Goal: Information Seeking & Learning: Learn about a topic

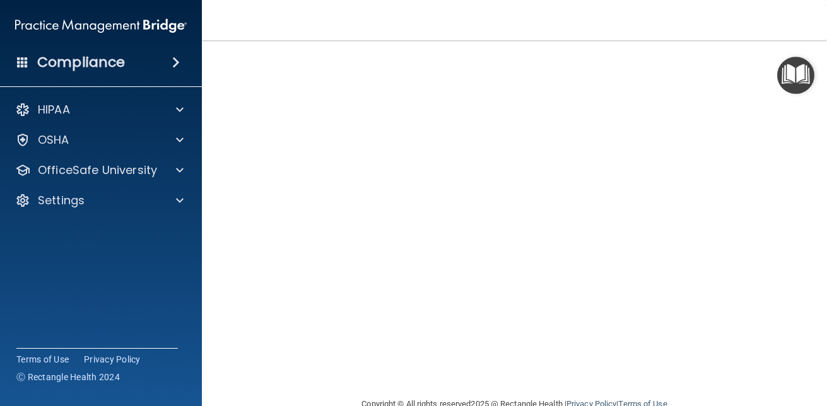
scroll to position [156, 0]
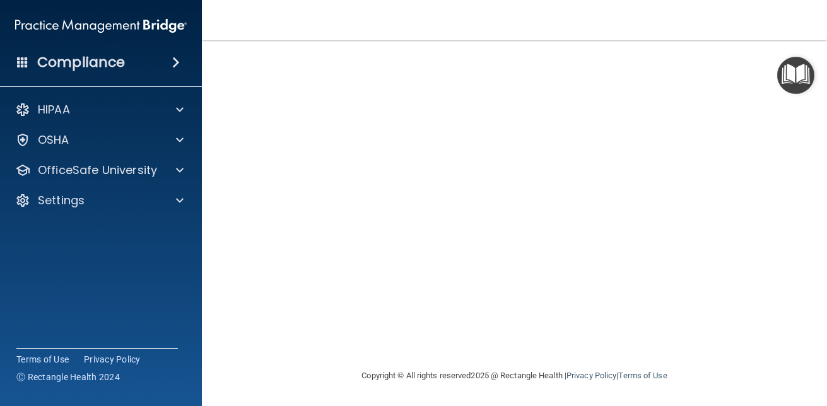
click at [703, 364] on div "Copyright © All rights reserved 2025 @ Rectangle Health | Privacy Policy | Term…" at bounding box center [515, 376] width 461 height 40
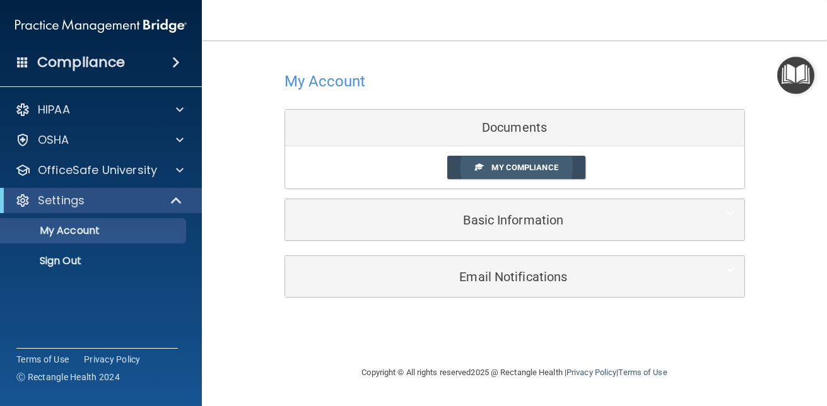
click at [487, 163] on link "My Compliance" at bounding box center [517, 167] width 138 height 23
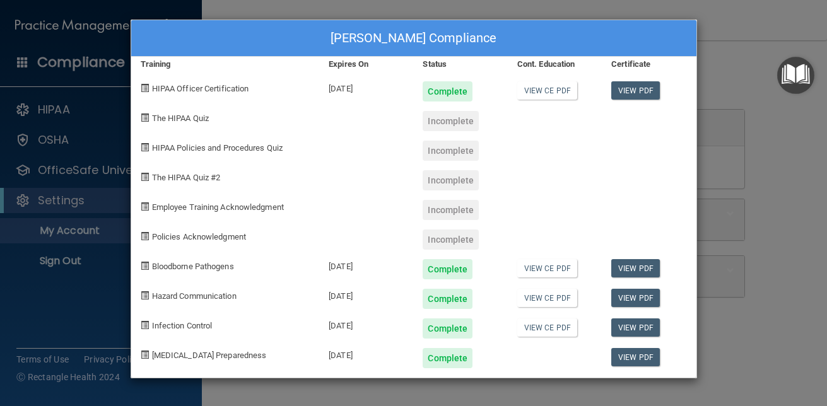
click at [144, 117] on span at bounding box center [145, 118] width 8 height 8
click at [768, 107] on div "[PERSON_NAME] Compliance Training Expires On Status Cont. Education Certificate…" at bounding box center [413, 203] width 827 height 406
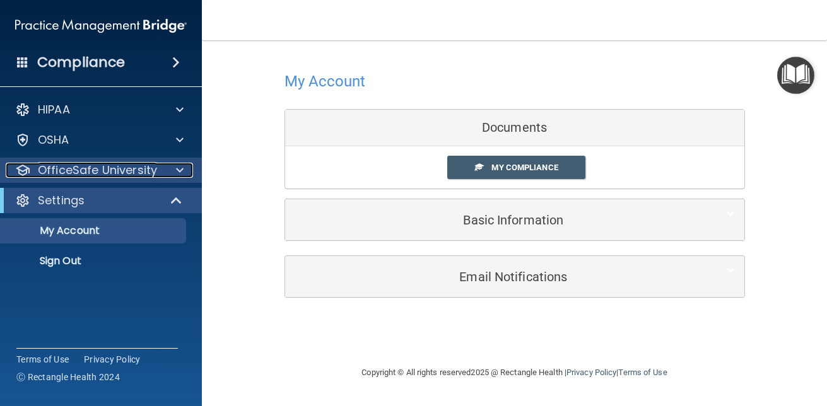
click at [163, 173] on div at bounding box center [178, 170] width 32 height 15
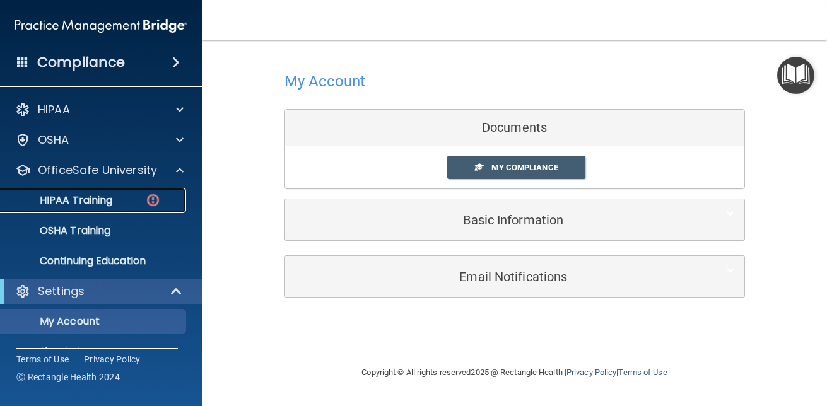
click at [130, 193] on link "HIPAA Training" at bounding box center [86, 200] width 199 height 25
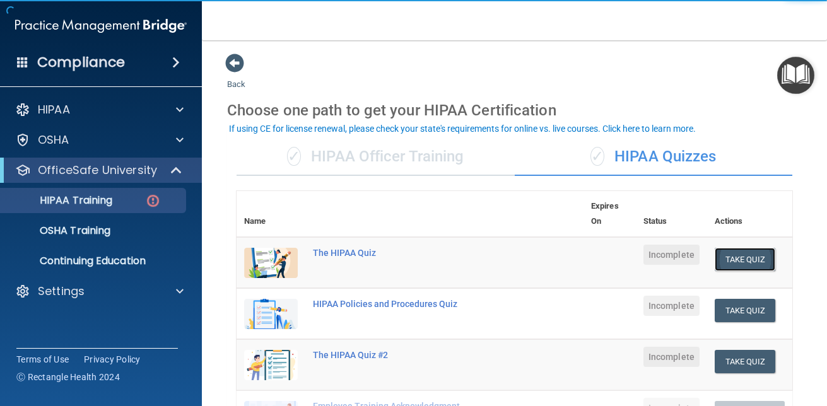
click at [736, 254] on button "Take Quiz" at bounding box center [745, 259] width 61 height 23
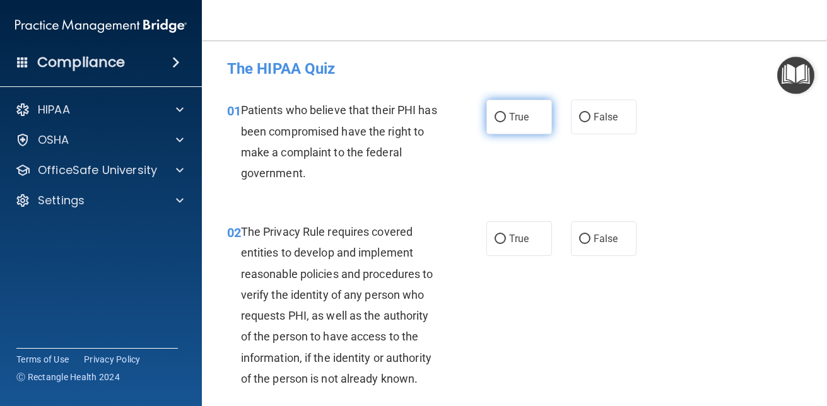
click at [509, 115] on span "True" at bounding box center [519, 117] width 20 height 12
click at [506, 115] on input "True" at bounding box center [500, 117] width 11 height 9
radio input "true"
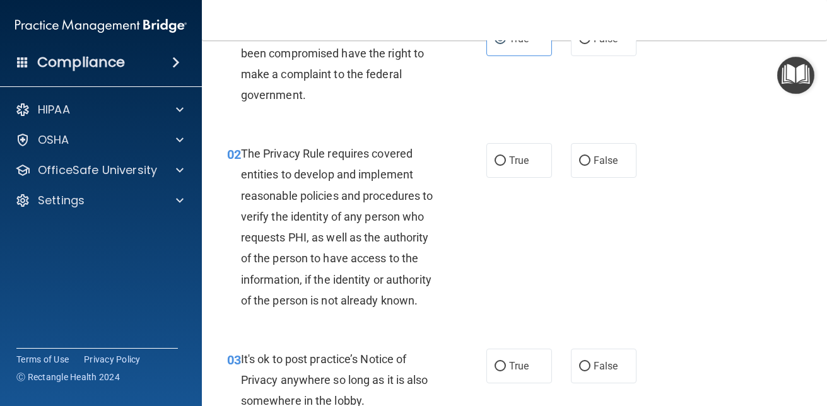
scroll to position [82, 0]
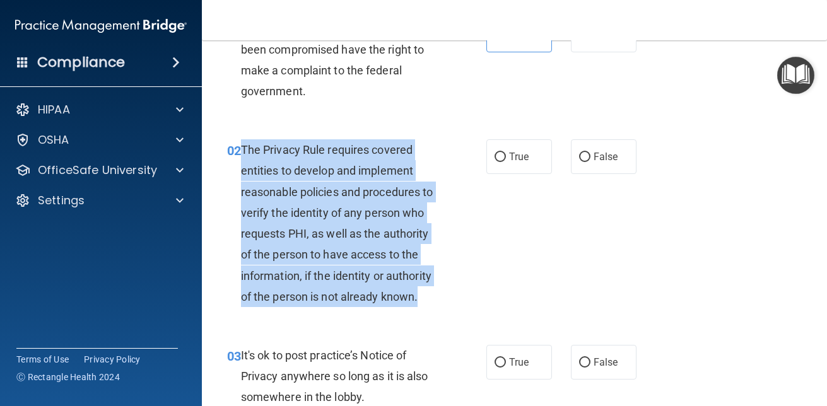
drag, startPoint x: 419, startPoint y: 300, endPoint x: 243, endPoint y: 144, distance: 235.6
click at [243, 144] on div "The Privacy Rule requires covered entities to develop and implement reasonable …" at bounding box center [345, 223] width 208 height 168
copy span "The Privacy Rule requires covered entities to develop and implement reasonable …"
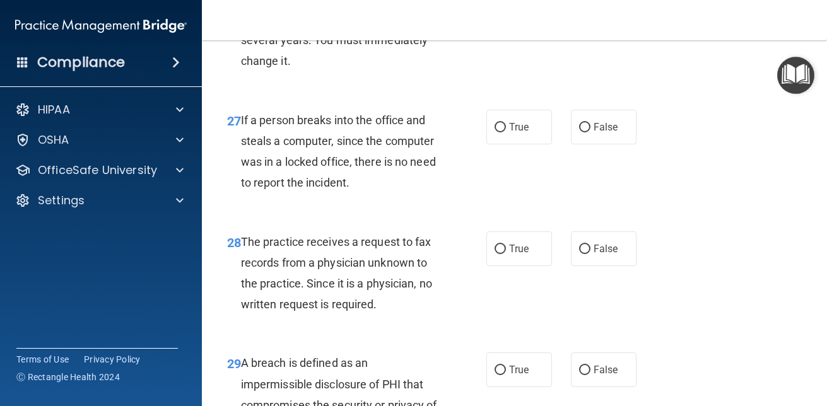
scroll to position [3622, 0]
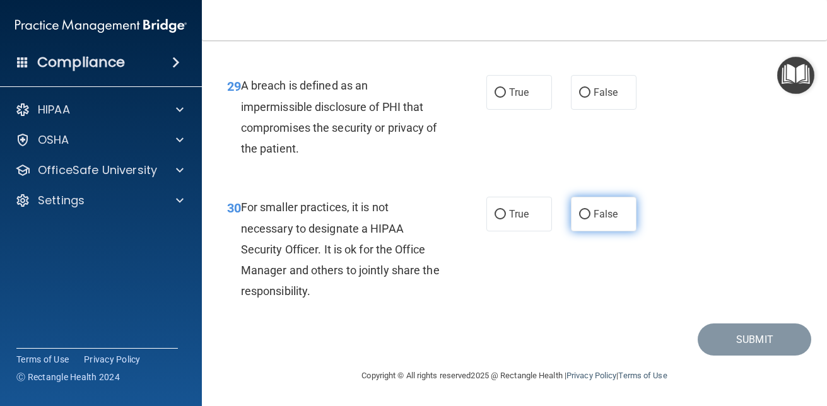
click at [594, 213] on span "False" at bounding box center [606, 214] width 25 height 12
click at [589, 213] on input "False" at bounding box center [584, 214] width 11 height 9
radio input "true"
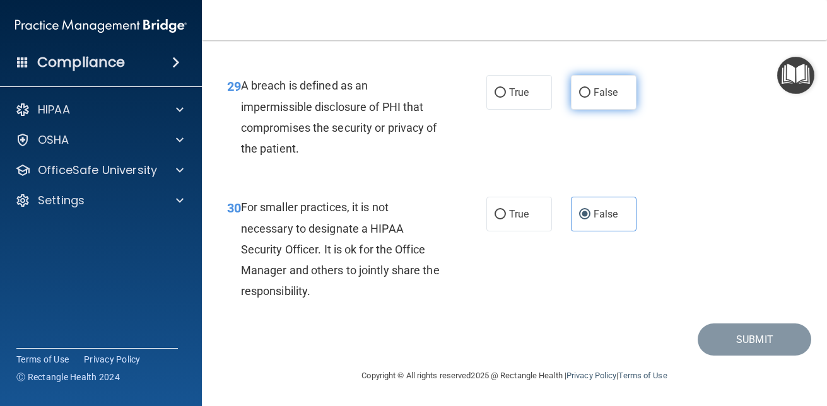
click at [584, 92] on input "False" at bounding box center [584, 92] width 11 height 9
radio input "true"
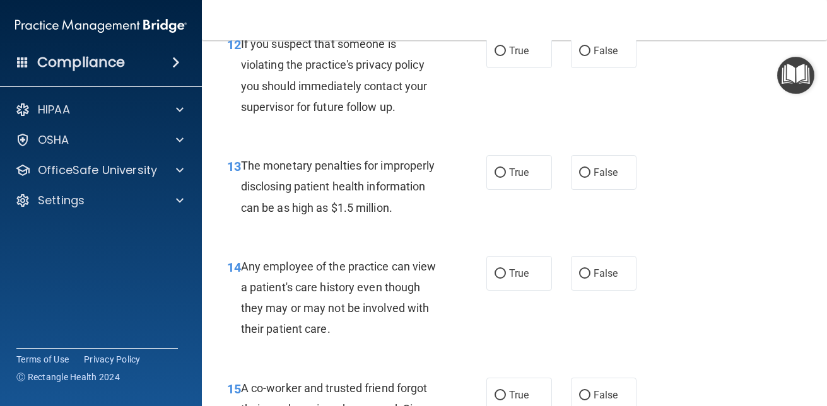
scroll to position [0, 0]
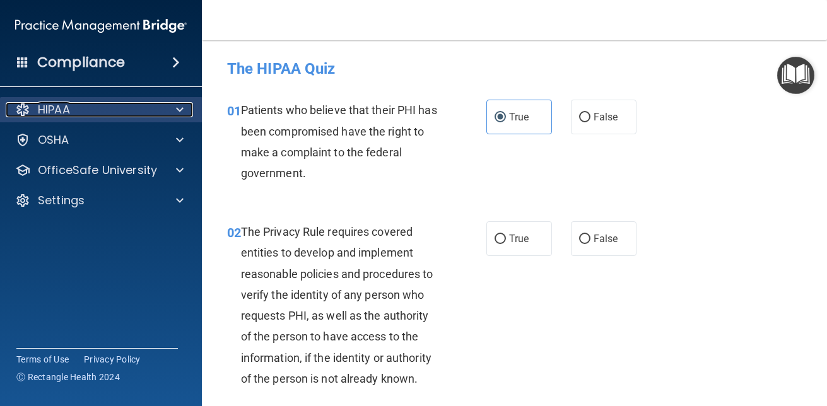
click at [138, 104] on div "HIPAA" at bounding box center [84, 109] width 157 height 15
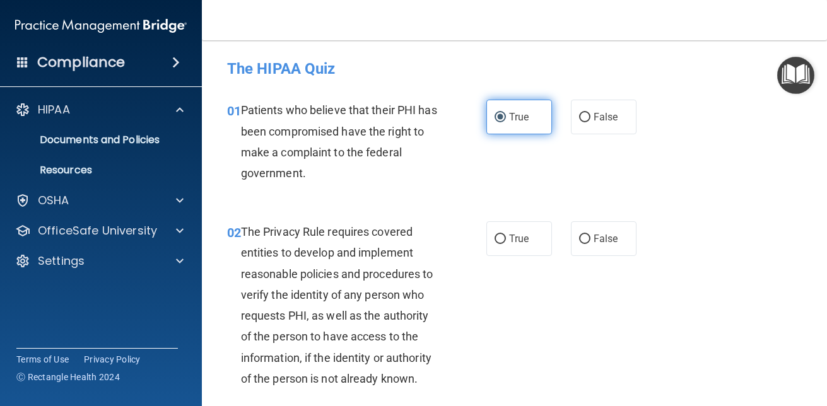
click at [495, 115] on input "True" at bounding box center [500, 117] width 11 height 9
click at [801, 73] on img "Open Resource Center" at bounding box center [796, 75] width 37 height 37
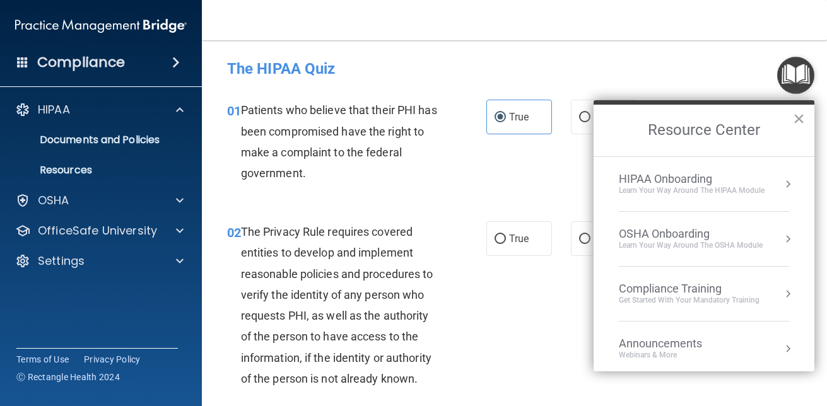
click at [720, 176] on div "HIPAA Onboarding" at bounding box center [692, 179] width 146 height 14
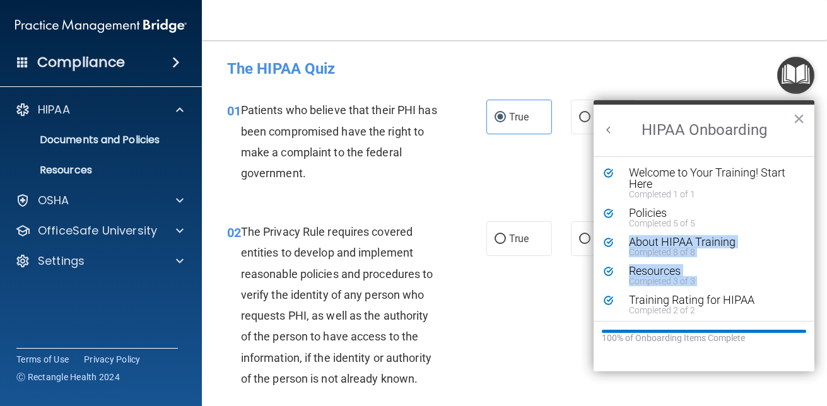
drag, startPoint x: 804, startPoint y: 264, endPoint x: 809, endPoint y: 303, distance: 39.4
click at [809, 303] on ol "Welcome to Your Training! Start Here Completed 1 of 1 Policies Completed 5 of 5…" at bounding box center [704, 239] width 221 height 165
click at [569, 170] on div "01 Patients who believe that their PHI has been compromised have the right to m…" at bounding box center [515, 145] width 594 height 122
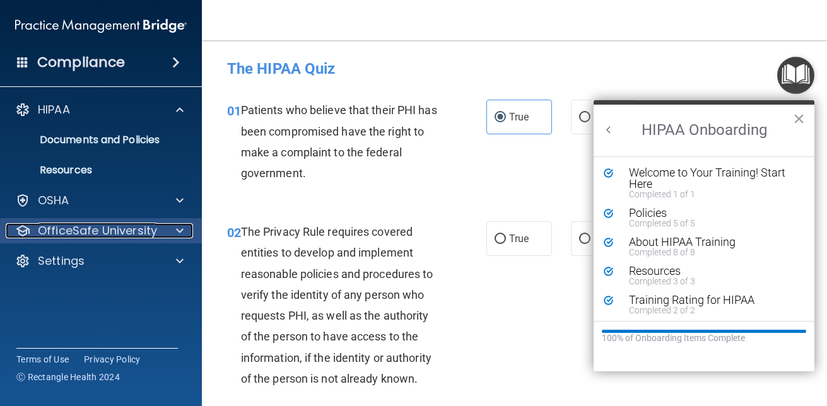
click at [130, 231] on p "OfficeSafe University" at bounding box center [97, 230] width 119 height 15
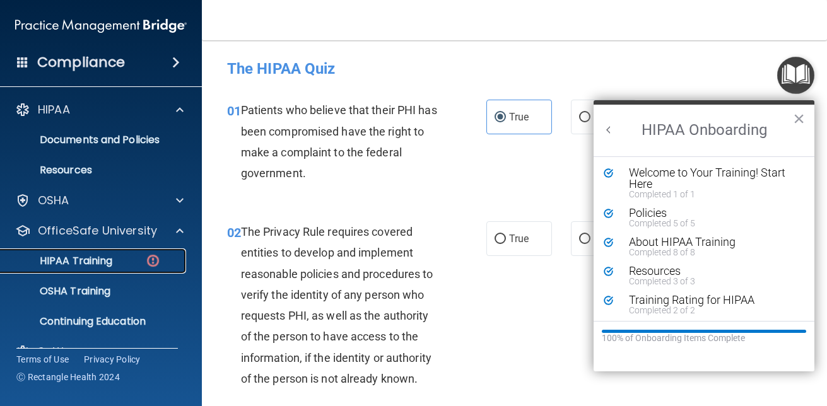
click at [120, 265] on div "HIPAA Training" at bounding box center [94, 261] width 172 height 13
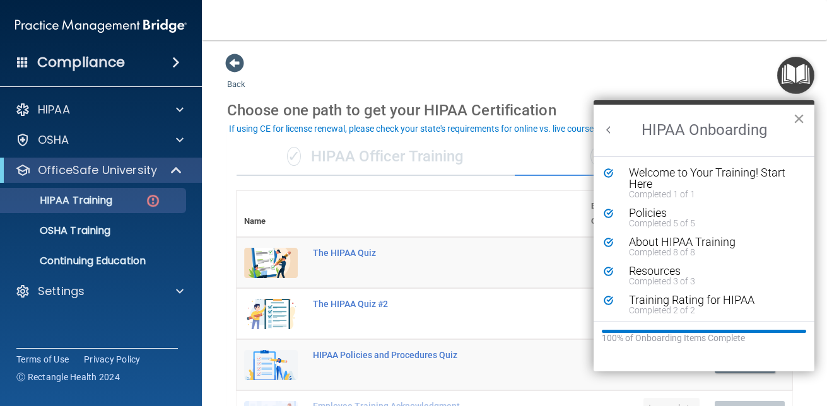
click at [800, 114] on button "×" at bounding box center [799, 119] width 12 height 20
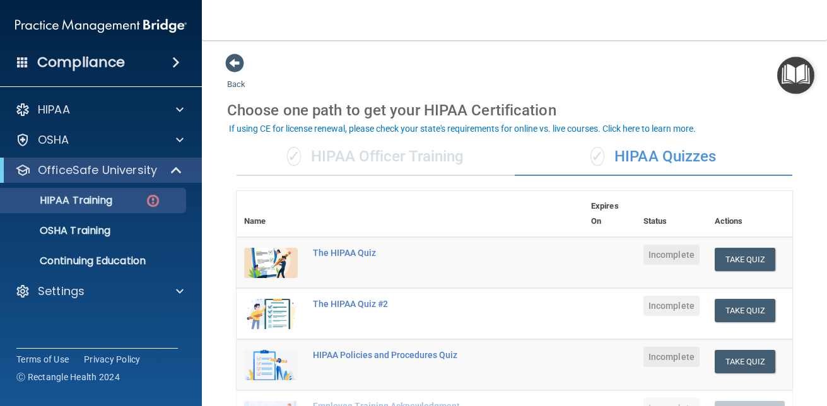
click at [411, 157] on div "✓ HIPAA Officer Training" at bounding box center [376, 157] width 278 height 38
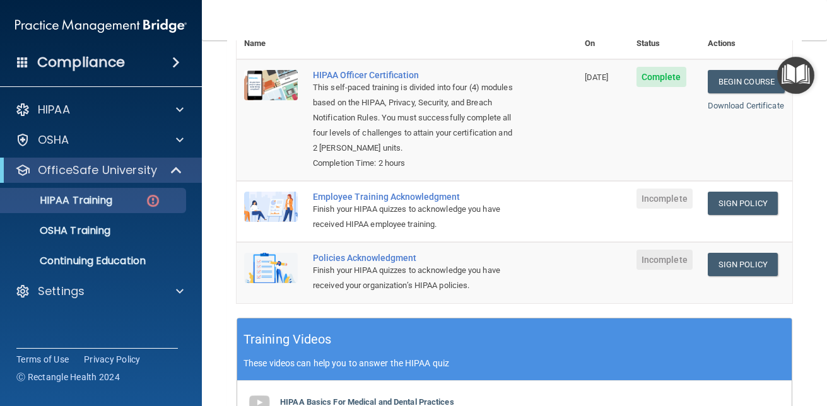
scroll to position [180, 0]
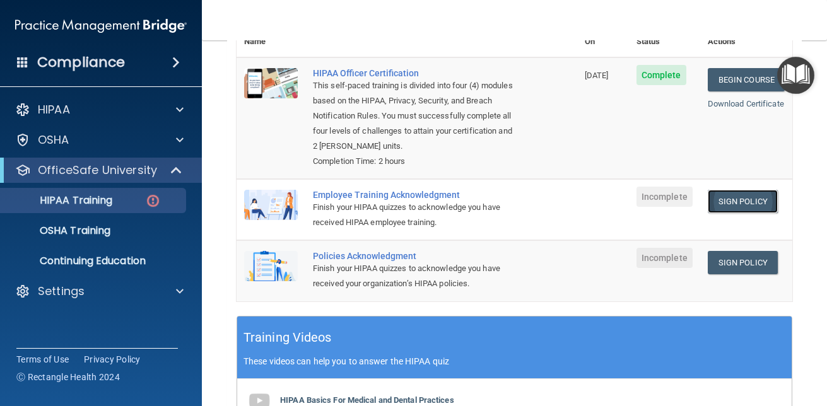
click at [723, 193] on link "Sign Policy" at bounding box center [743, 201] width 70 height 23
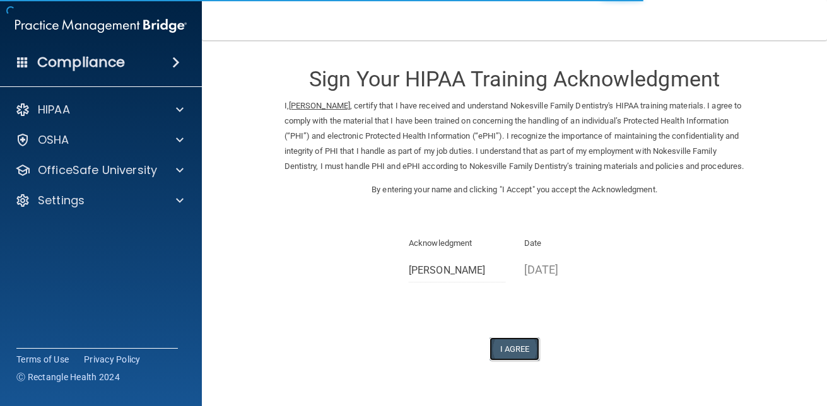
click at [513, 361] on button "I Agree" at bounding box center [515, 349] width 50 height 23
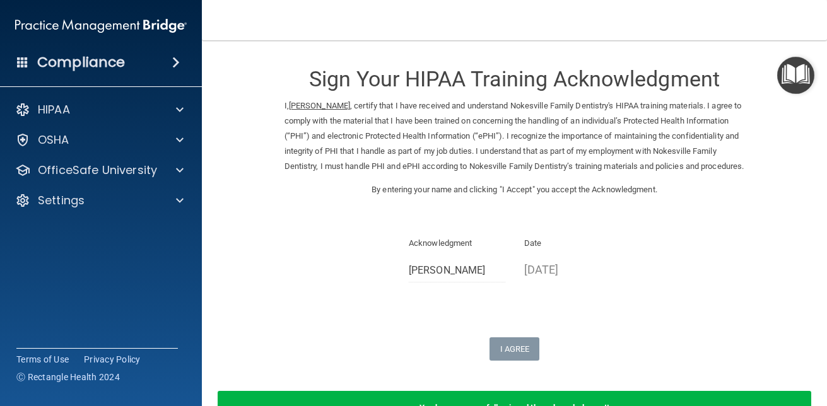
scroll to position [100, 0]
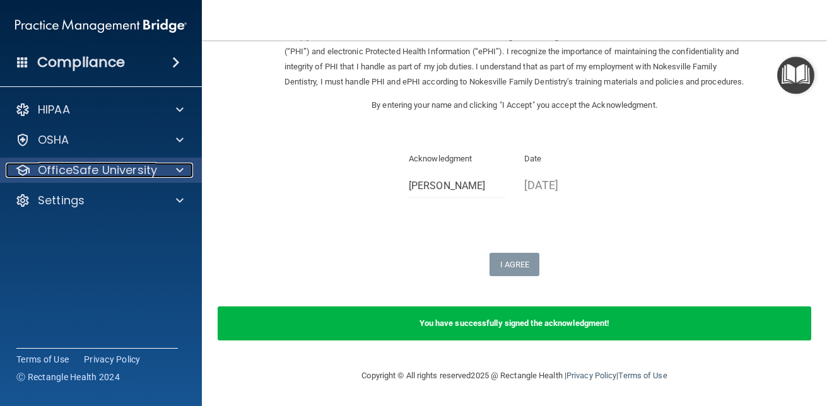
click at [109, 169] on p "OfficeSafe University" at bounding box center [97, 170] width 119 height 15
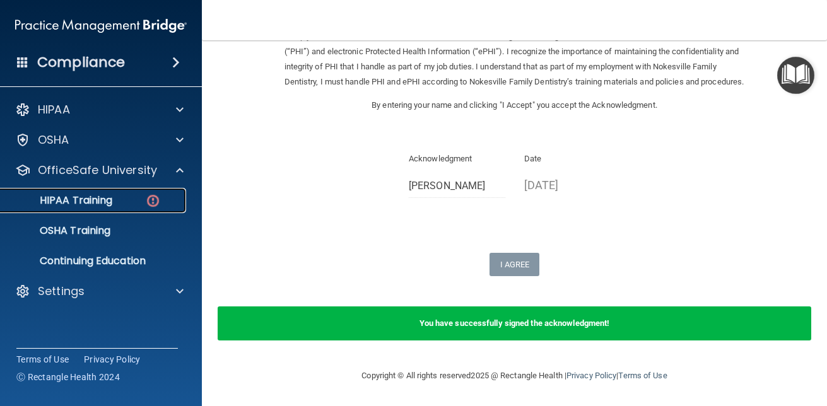
click at [107, 206] on p "HIPAA Training" at bounding box center [60, 200] width 104 height 13
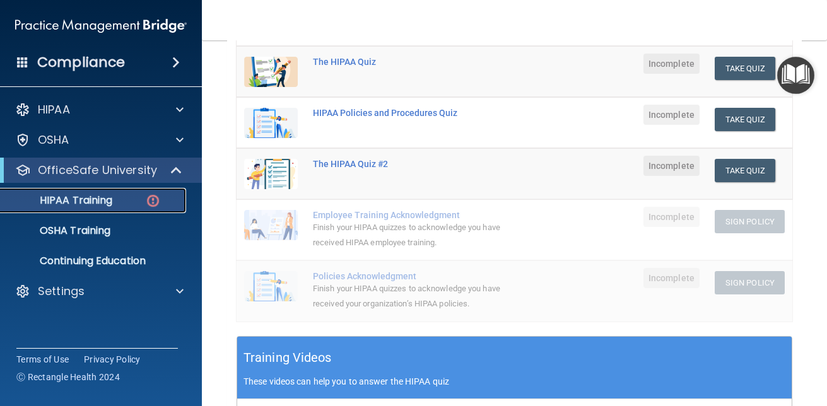
scroll to position [192, 0]
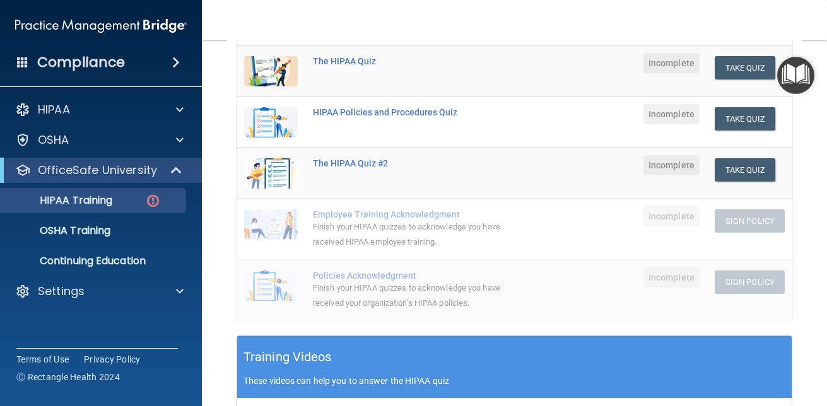
click at [356, 282] on div "Finish your HIPAA quizzes to acknowledge you have received your organization’s …" at bounding box center [417, 296] width 208 height 30
click at [738, 74] on button "Take Quiz" at bounding box center [745, 67] width 61 height 23
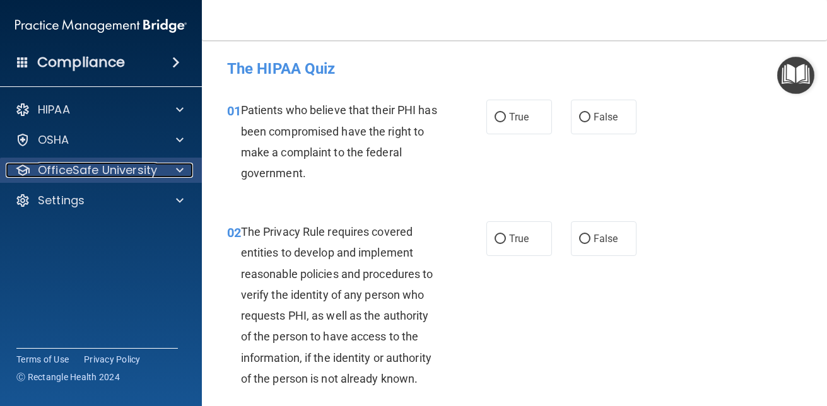
click at [150, 171] on p "OfficeSafe University" at bounding box center [97, 170] width 119 height 15
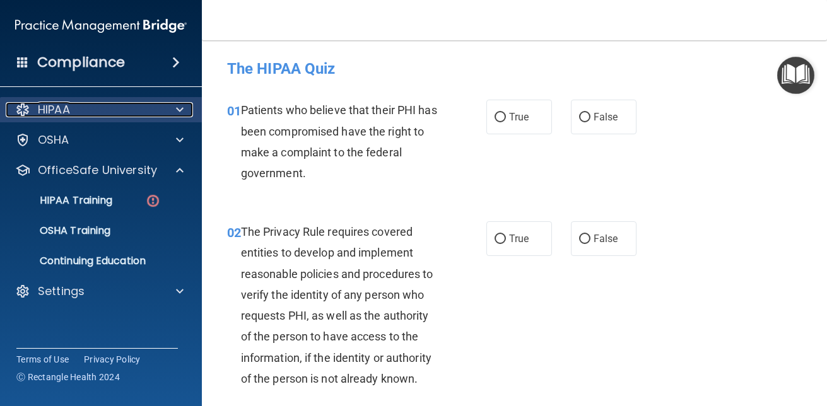
click at [163, 114] on div at bounding box center [178, 109] width 32 height 15
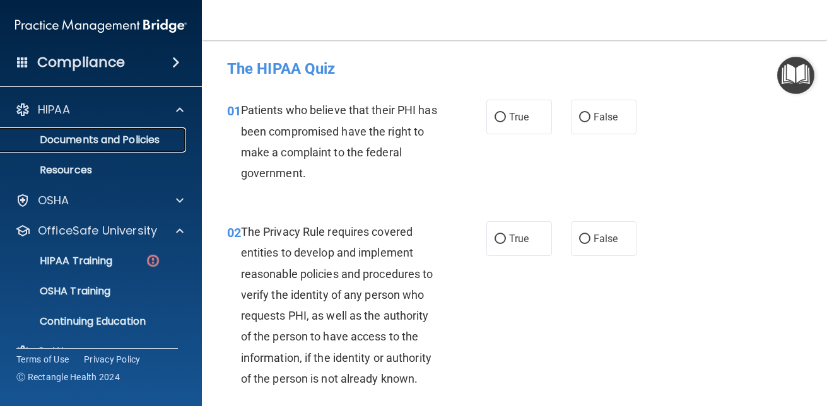
click at [153, 134] on p "Documents and Policies" at bounding box center [94, 140] width 172 height 13
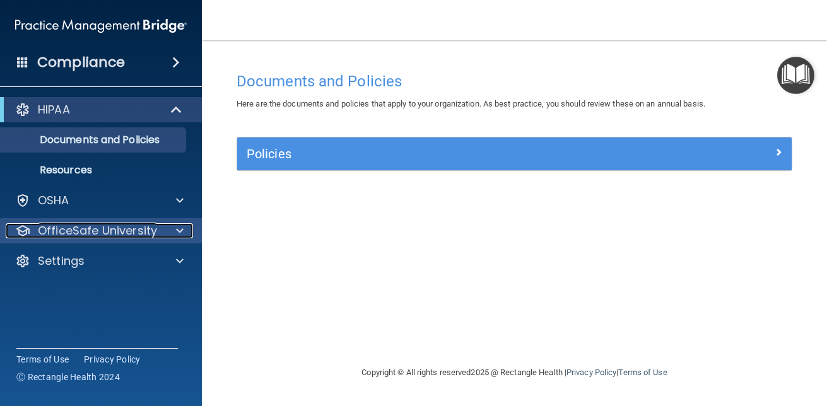
click at [132, 236] on p "OfficeSafe University" at bounding box center [97, 230] width 119 height 15
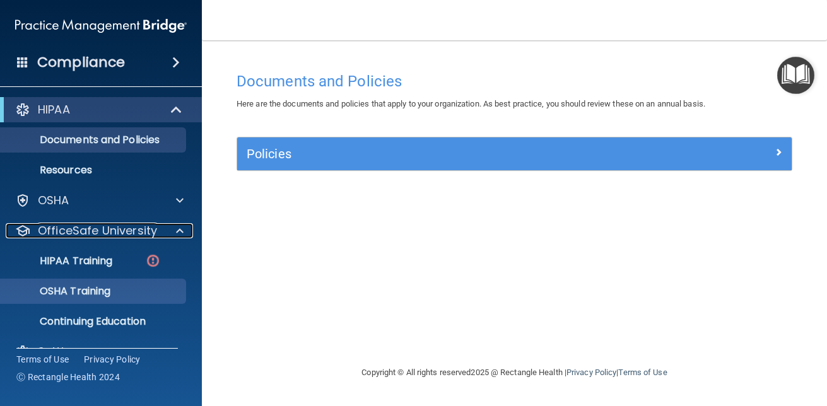
scroll to position [27, 0]
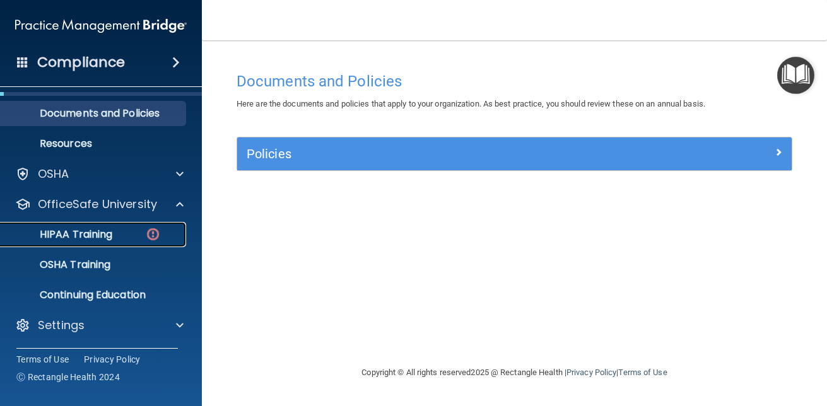
click at [143, 233] on div "HIPAA Training" at bounding box center [94, 234] width 172 height 13
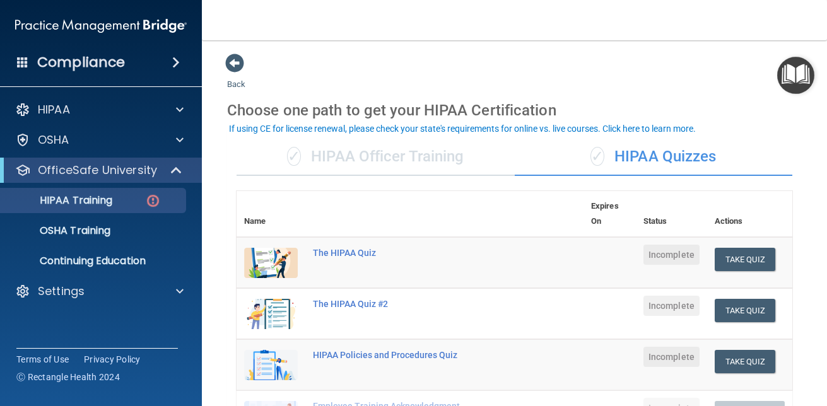
click at [422, 161] on div "✓ HIPAA Officer Training" at bounding box center [376, 157] width 278 height 38
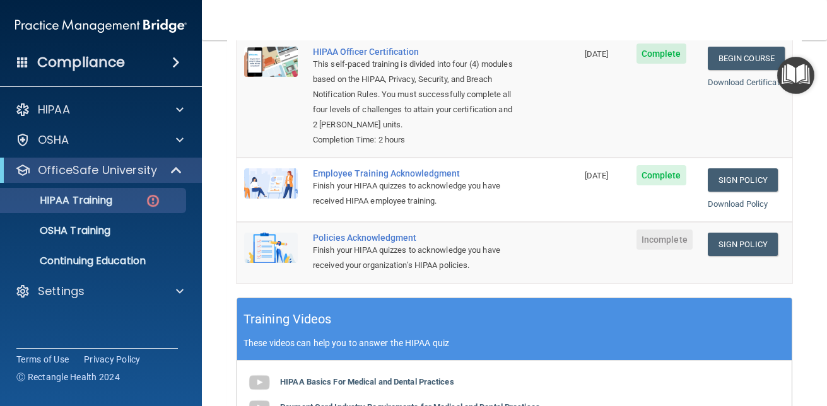
scroll to position [202, 0]
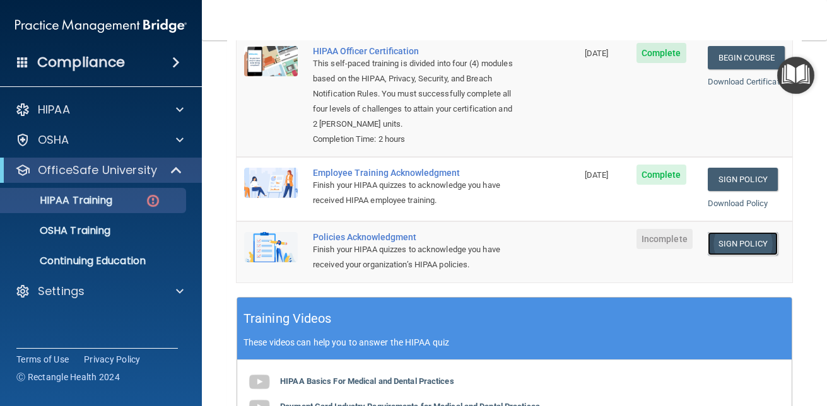
click at [717, 246] on link "Sign Policy" at bounding box center [743, 243] width 70 height 23
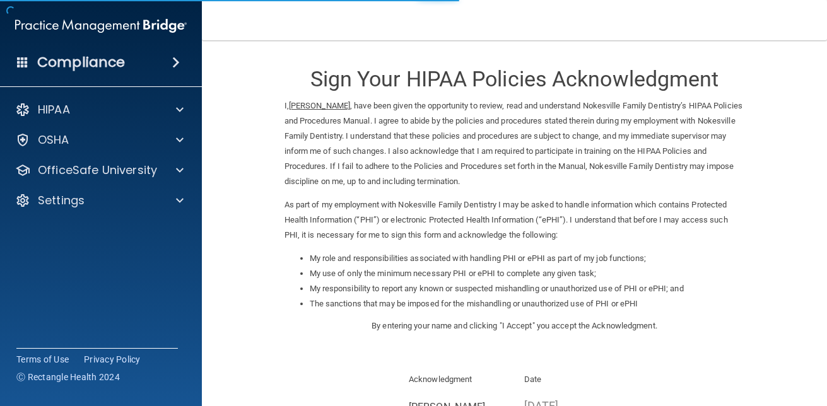
scroll to position [172, 0]
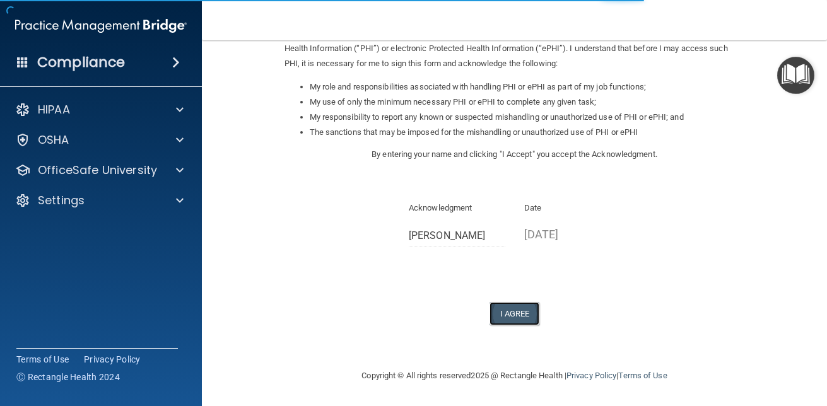
click at [507, 312] on button "I Agree" at bounding box center [515, 313] width 50 height 23
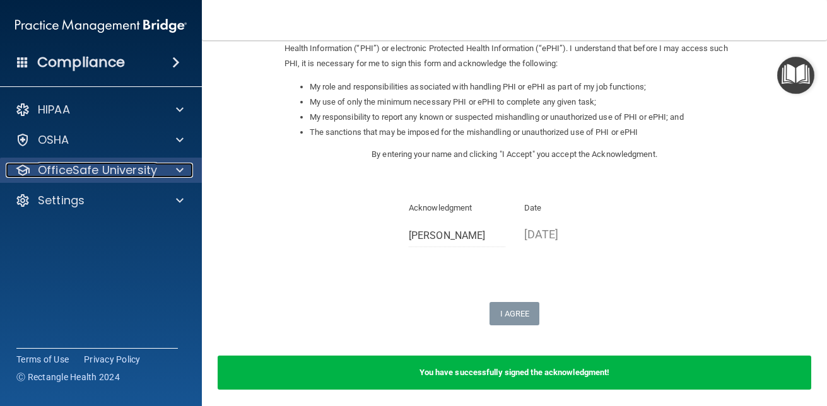
click at [114, 165] on p "OfficeSafe University" at bounding box center [97, 170] width 119 height 15
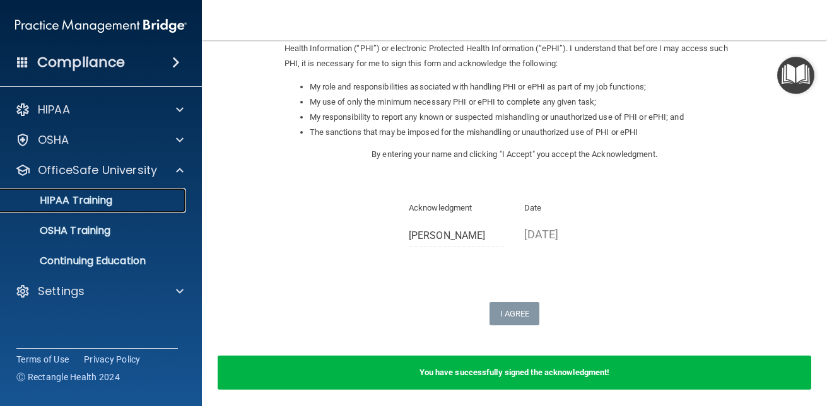
click at [107, 210] on link "HIPAA Training" at bounding box center [86, 200] width 199 height 25
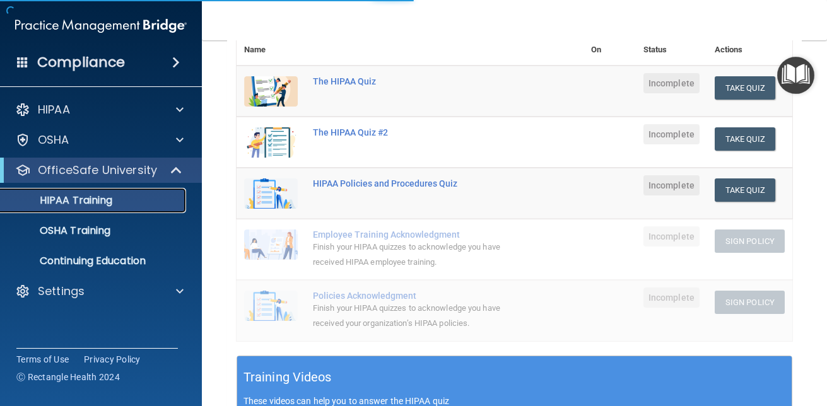
scroll to position [465, 0]
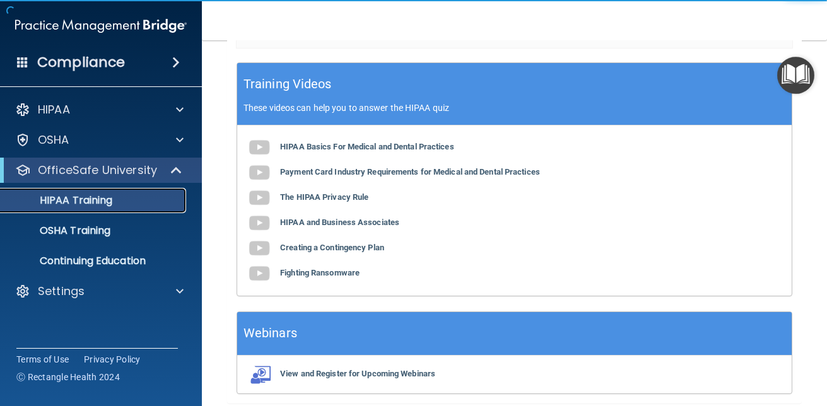
click at [107, 210] on link "HIPAA Training" at bounding box center [86, 200] width 199 height 25
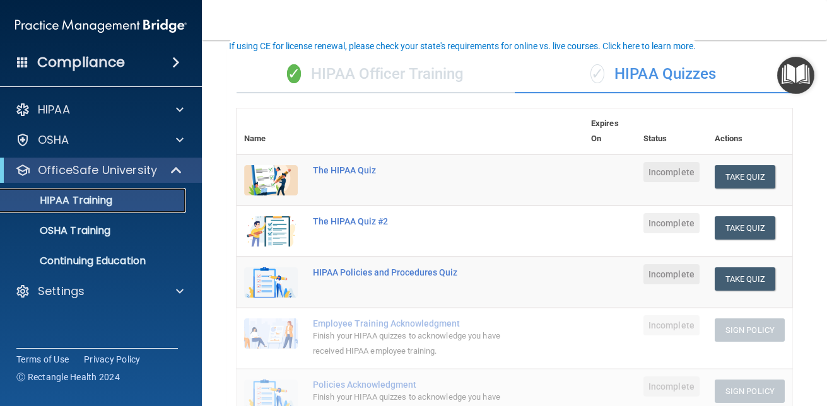
scroll to position [85, 0]
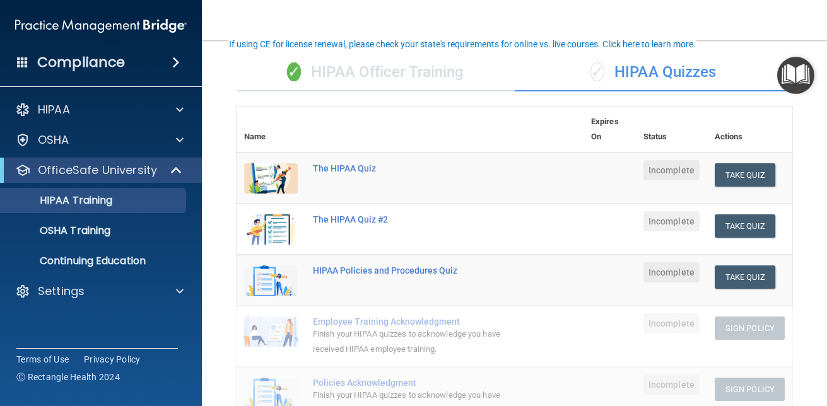
click at [664, 68] on div "✓ HIPAA Quizzes" at bounding box center [654, 73] width 278 height 38
click at [433, 65] on div "✓ HIPAA Officer Training" at bounding box center [376, 73] width 278 height 38
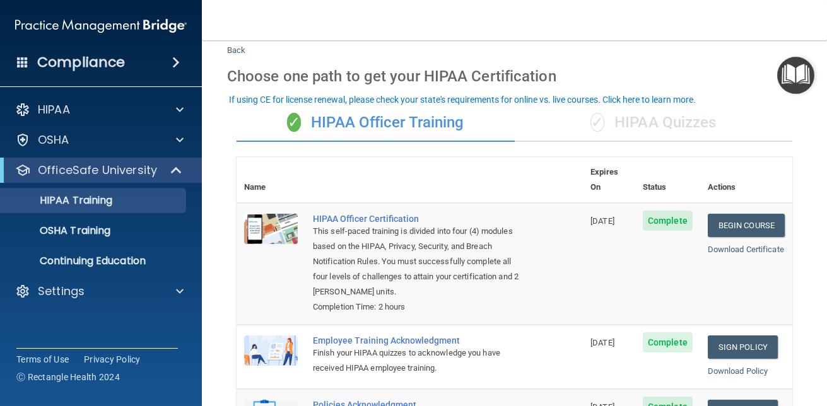
scroll to position [28, 0]
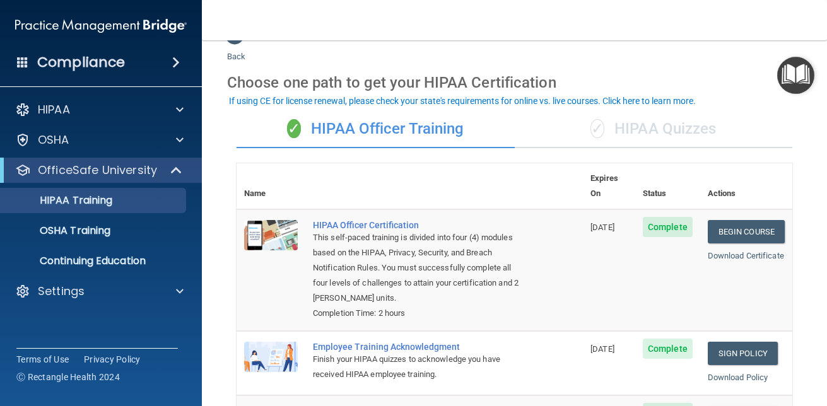
click at [531, 236] on td "HIPAA Officer Certification This self-paced training is divided into four (4) m…" at bounding box center [444, 271] width 278 height 122
click at [617, 129] on div "✓ HIPAA Quizzes" at bounding box center [654, 129] width 278 height 38
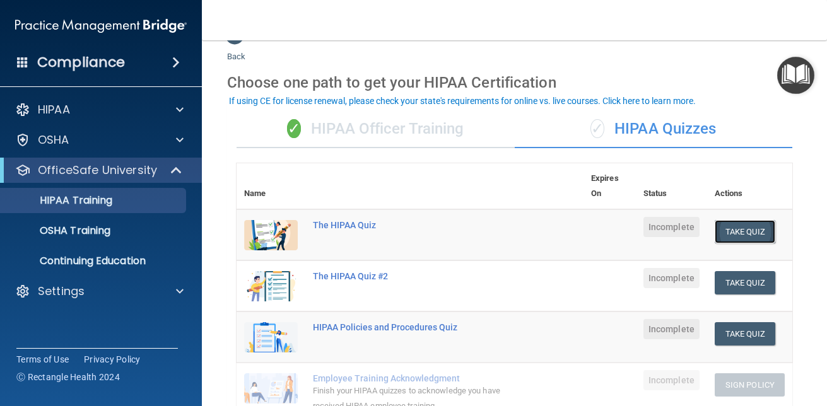
click at [726, 239] on button "Take Quiz" at bounding box center [745, 231] width 61 height 23
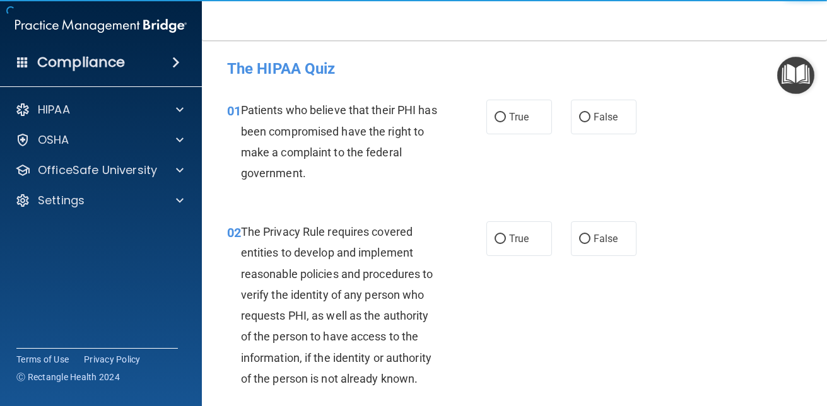
click at [726, 239] on div "02 The Privacy Rule requires covered entities to develop and implement reasonab…" at bounding box center [515, 309] width 594 height 206
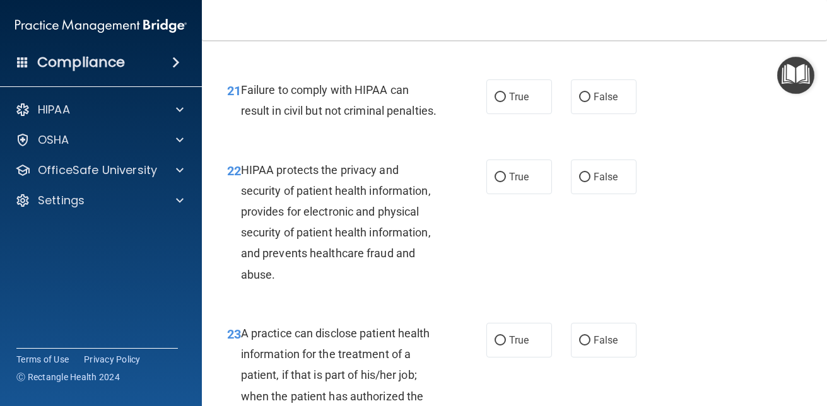
scroll to position [3622, 0]
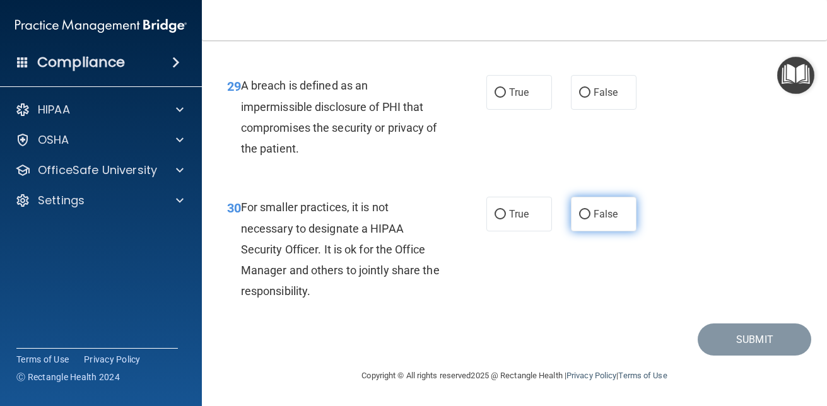
click at [582, 218] on input "False" at bounding box center [584, 214] width 11 height 9
radio input "true"
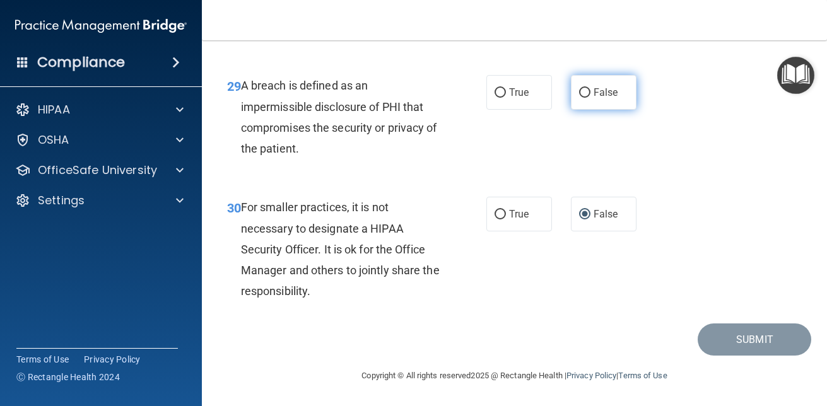
click at [579, 88] on input "False" at bounding box center [584, 92] width 11 height 9
radio input "true"
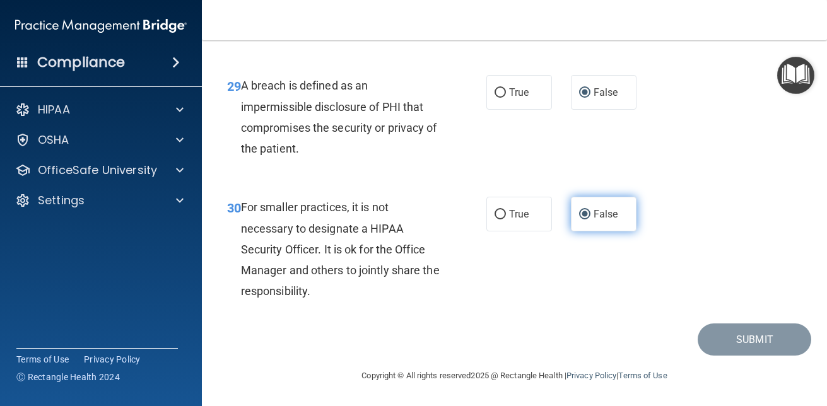
click at [579, 211] on input "False" at bounding box center [584, 214] width 11 height 9
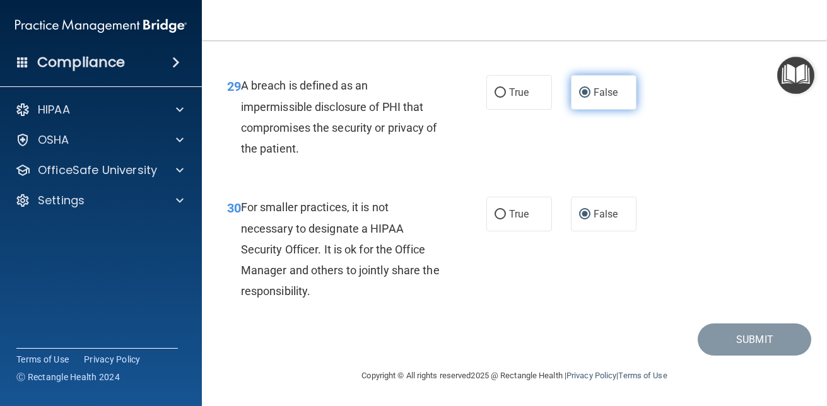
click at [576, 100] on label "False" at bounding box center [604, 92] width 66 height 35
click at [579, 98] on input "False" at bounding box center [584, 92] width 11 height 9
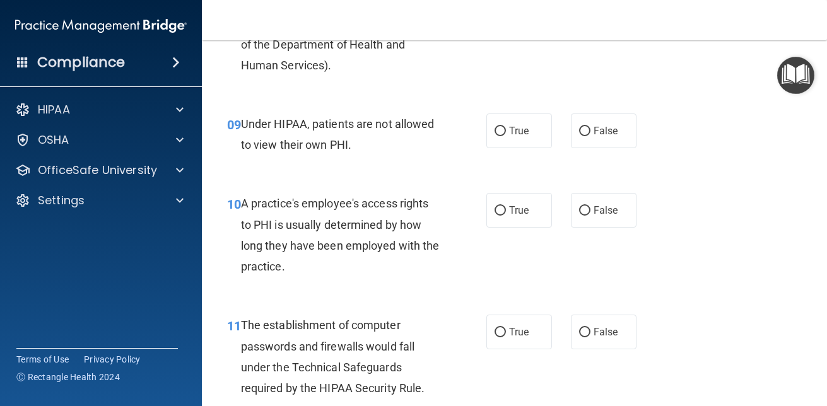
scroll to position [0, 0]
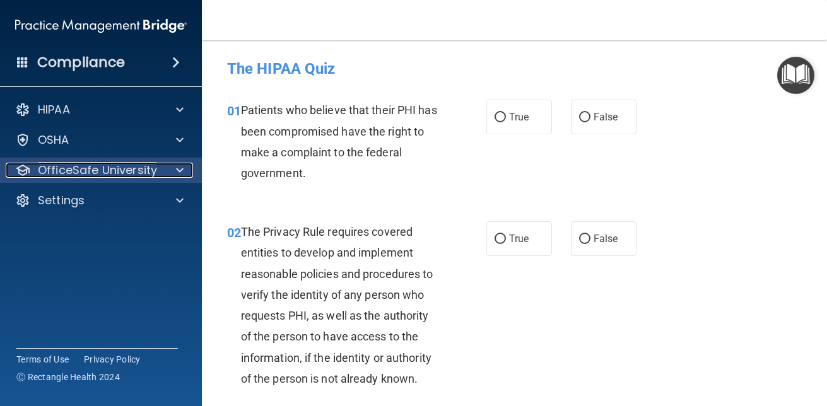
click at [131, 169] on p "OfficeSafe University" at bounding box center [97, 170] width 119 height 15
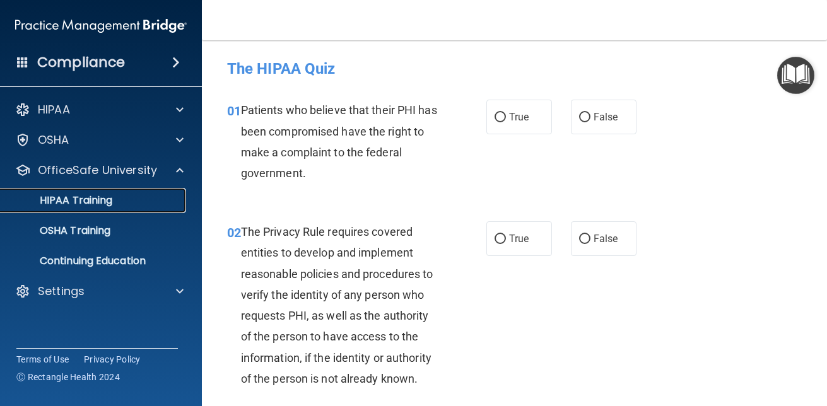
click at [125, 198] on div "HIPAA Training" at bounding box center [94, 200] width 172 height 13
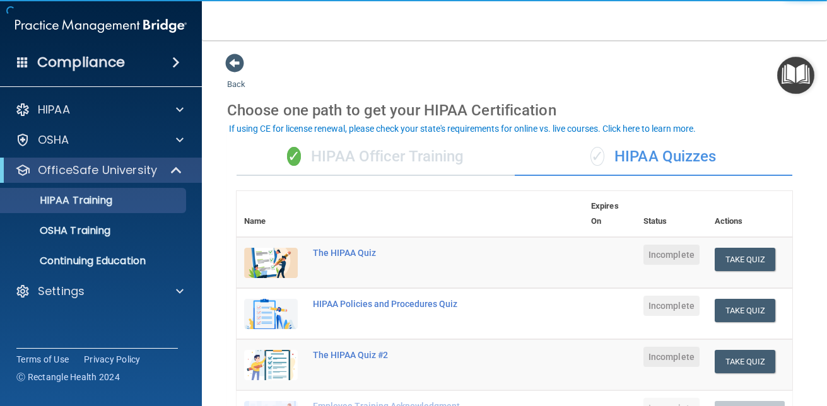
click at [333, 160] on div "✓ HIPAA Officer Training" at bounding box center [376, 157] width 278 height 38
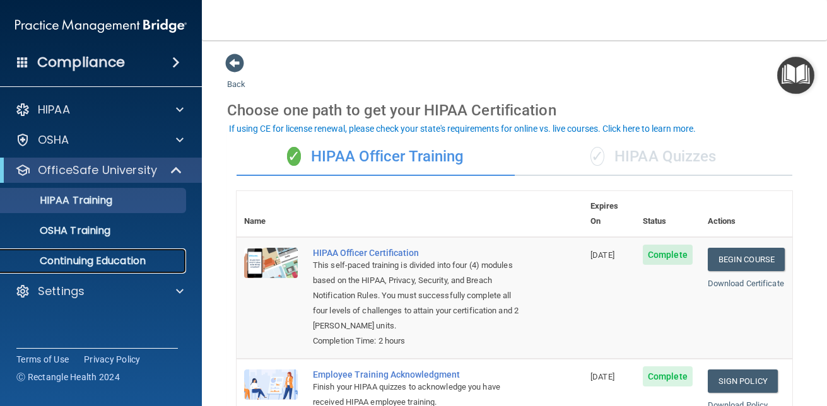
click at [107, 263] on p "Continuing Education" at bounding box center [94, 261] width 172 height 13
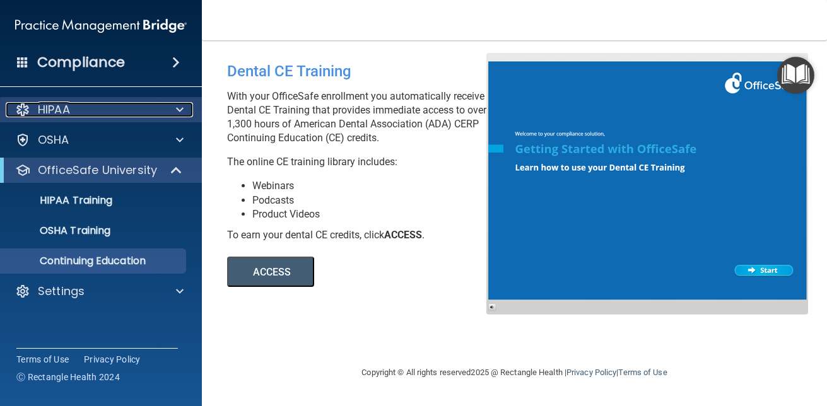
click at [109, 109] on div "HIPAA" at bounding box center [84, 109] width 157 height 15
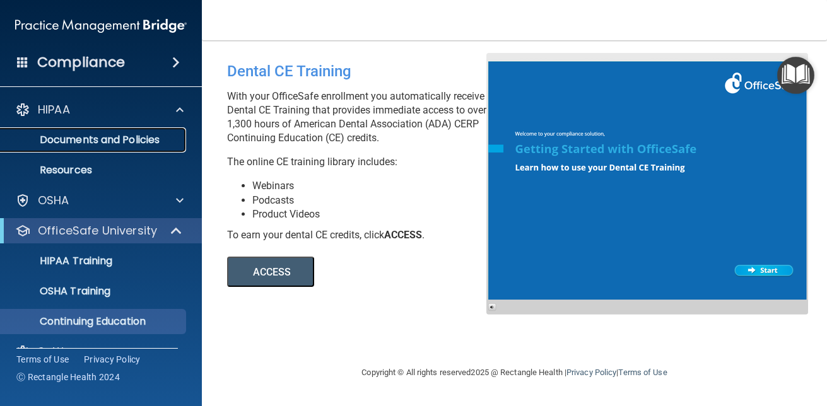
click at [106, 136] on p "Documents and Policies" at bounding box center [94, 140] width 172 height 13
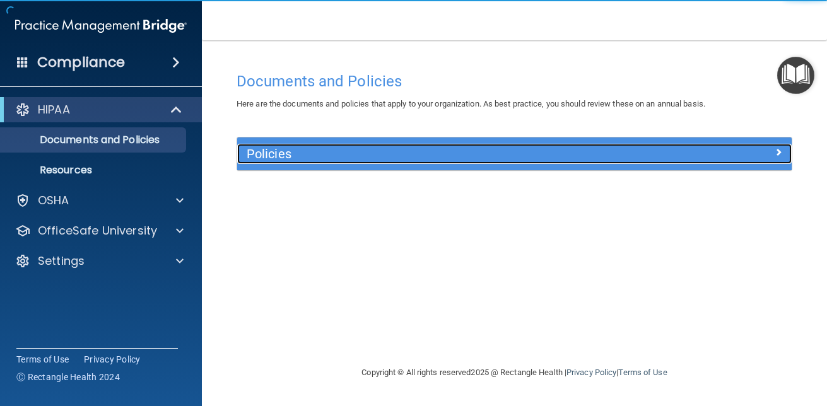
click at [586, 155] on h5 "Policies" at bounding box center [445, 154] width 397 height 14
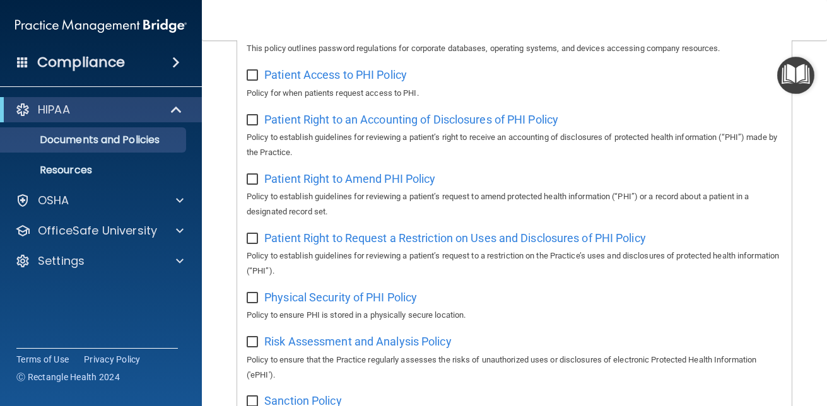
scroll to position [1026, 0]
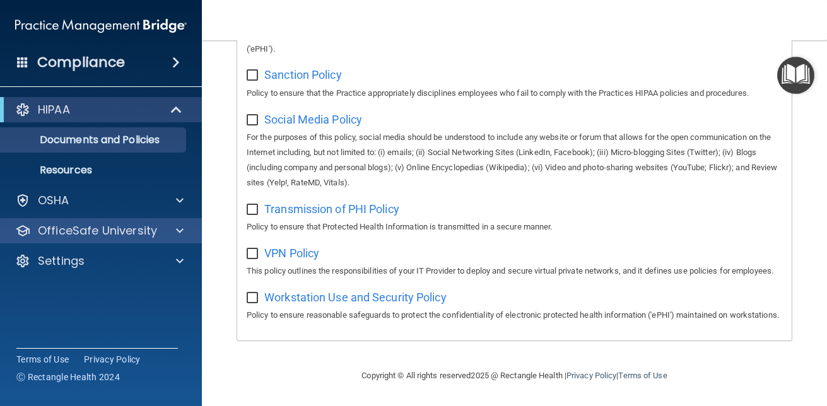
click at [153, 241] on div "OfficeSafe University" at bounding box center [101, 230] width 203 height 25
click at [175, 222] on div "OfficeSafe University" at bounding box center [101, 230] width 203 height 25
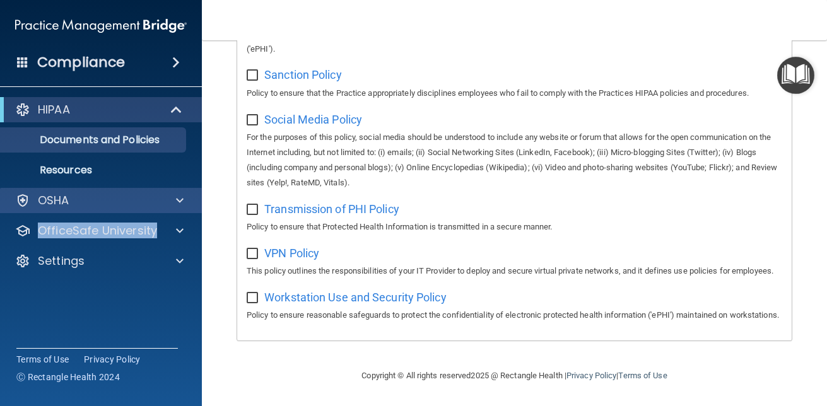
drag, startPoint x: 175, startPoint y: 222, endPoint x: 131, endPoint y: 204, distance: 47.8
click at [131, 204] on div "HIPAA Documents and Policies Report an Incident Business Associates Emergency P…" at bounding box center [101, 188] width 203 height 192
click at [131, 204] on div "OSHA" at bounding box center [84, 200] width 157 height 15
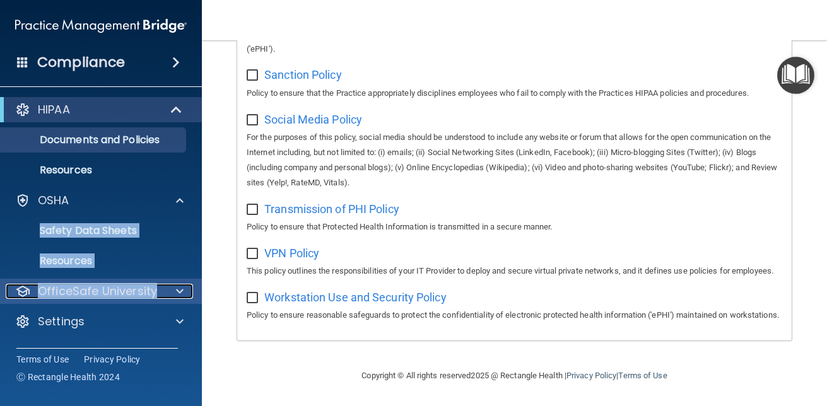
click at [151, 292] on p "OfficeSafe University" at bounding box center [97, 291] width 119 height 15
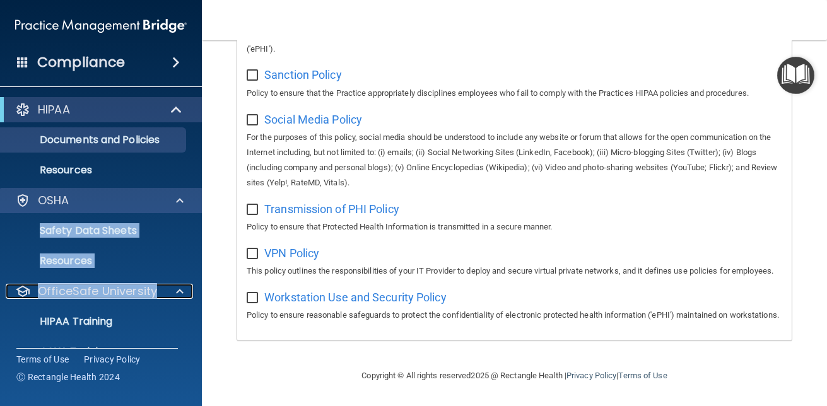
scroll to position [87, 0]
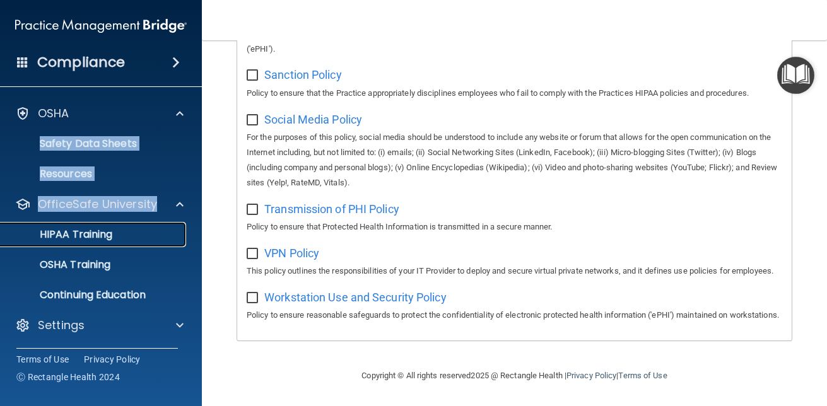
click at [120, 235] on div "HIPAA Training" at bounding box center [94, 234] width 172 height 13
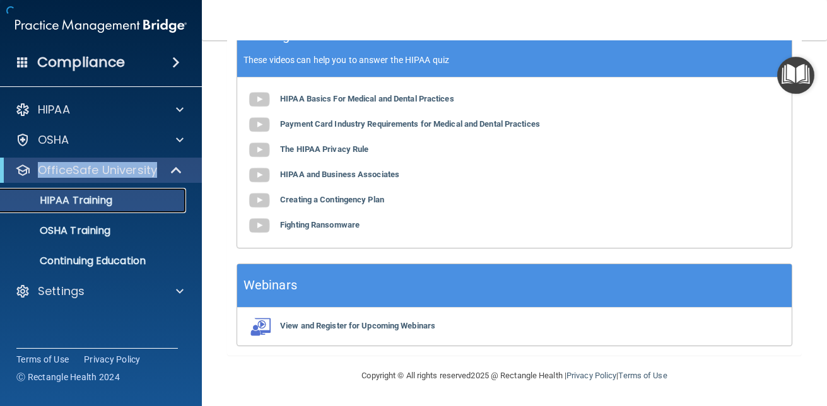
scroll to position [514, 0]
click at [149, 200] on div "HIPAA Training" at bounding box center [94, 200] width 172 height 13
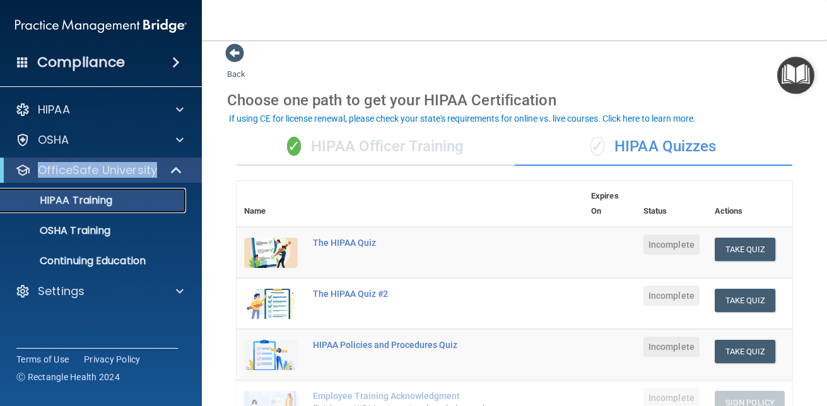
scroll to position [5, 0]
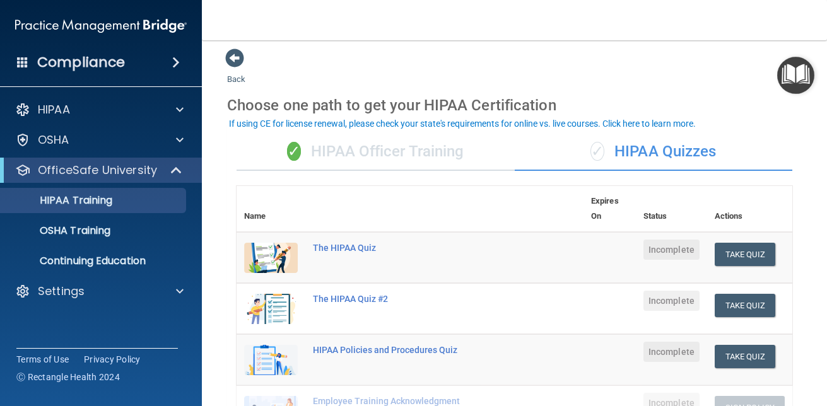
click at [395, 156] on div "✓ HIPAA Officer Training" at bounding box center [376, 152] width 278 height 38
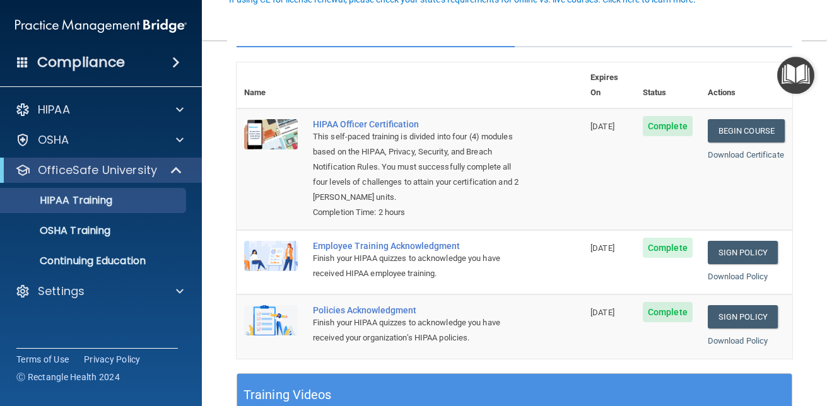
scroll to position [129, 0]
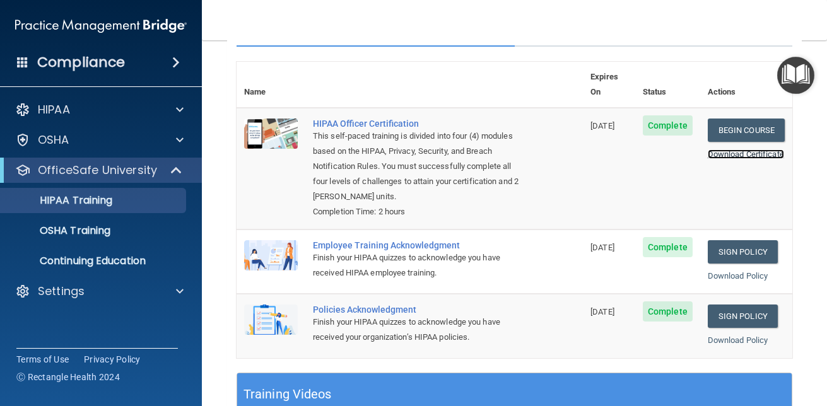
click at [742, 150] on link "Download Certificate" at bounding box center [746, 154] width 76 height 9
click at [265, 240] on img at bounding box center [271, 255] width 54 height 30
click at [335, 240] on div "Employee Training Acknowledgment" at bounding box center [416, 245] width 207 height 10
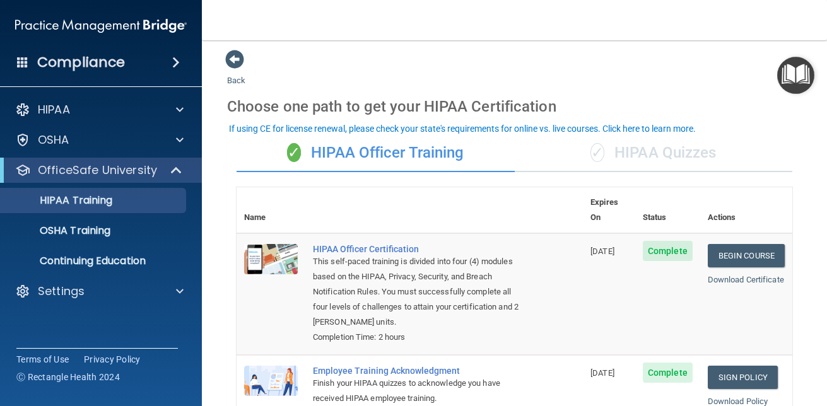
scroll to position [0, 0]
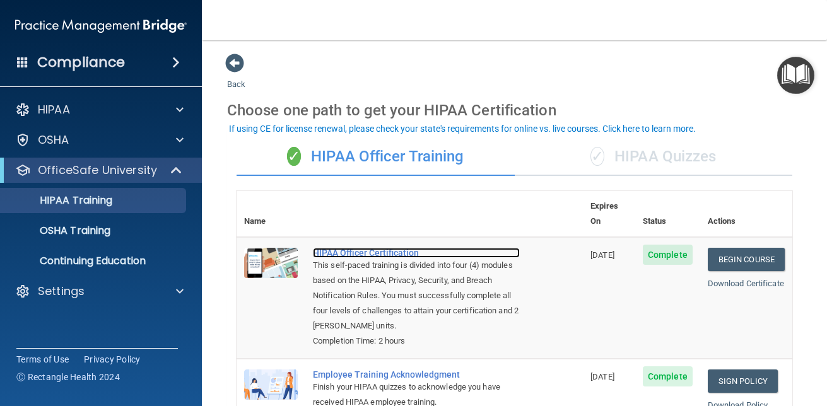
click at [350, 248] on div "HIPAA Officer Certification" at bounding box center [416, 253] width 207 height 10
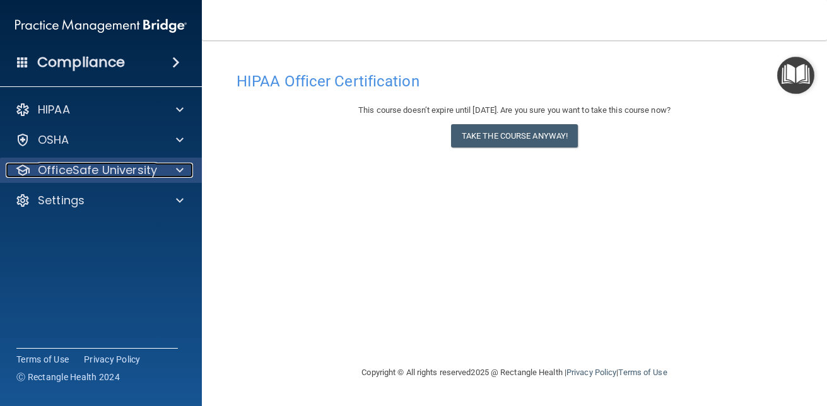
click at [114, 172] on p "OfficeSafe University" at bounding box center [97, 170] width 119 height 15
